Goal: Complete application form

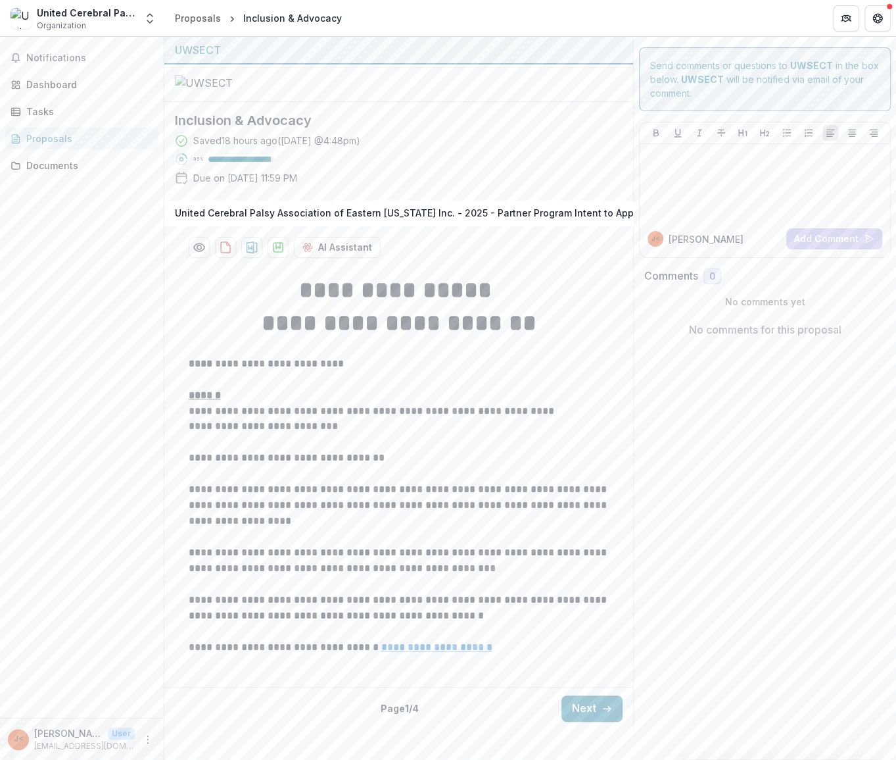
scroll to position [99, 0]
click at [597, 721] on button "Next" at bounding box center [592, 708] width 61 height 26
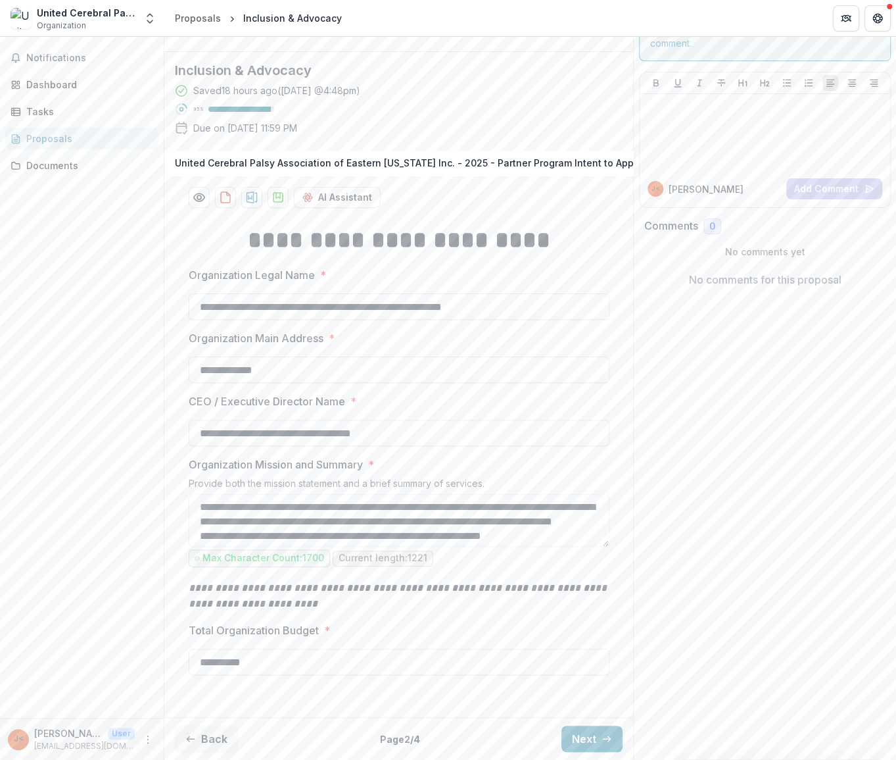
scroll to position [179, 0]
click at [597, 733] on button "Next" at bounding box center [592, 738] width 61 height 26
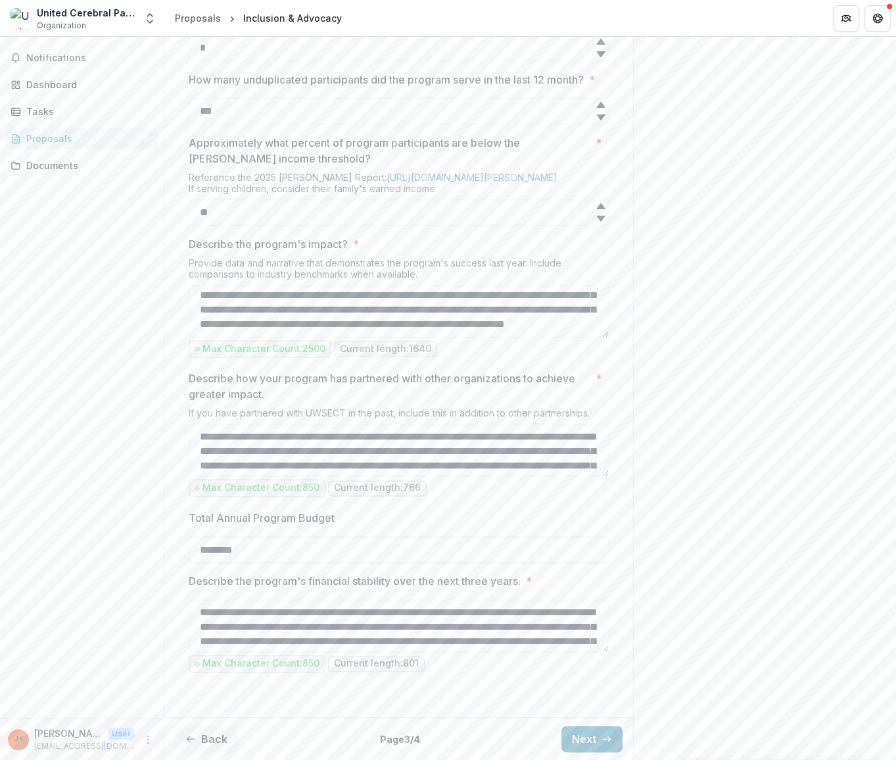
scroll to position [1103, 0]
click at [580, 737] on button "Next" at bounding box center [592, 738] width 61 height 26
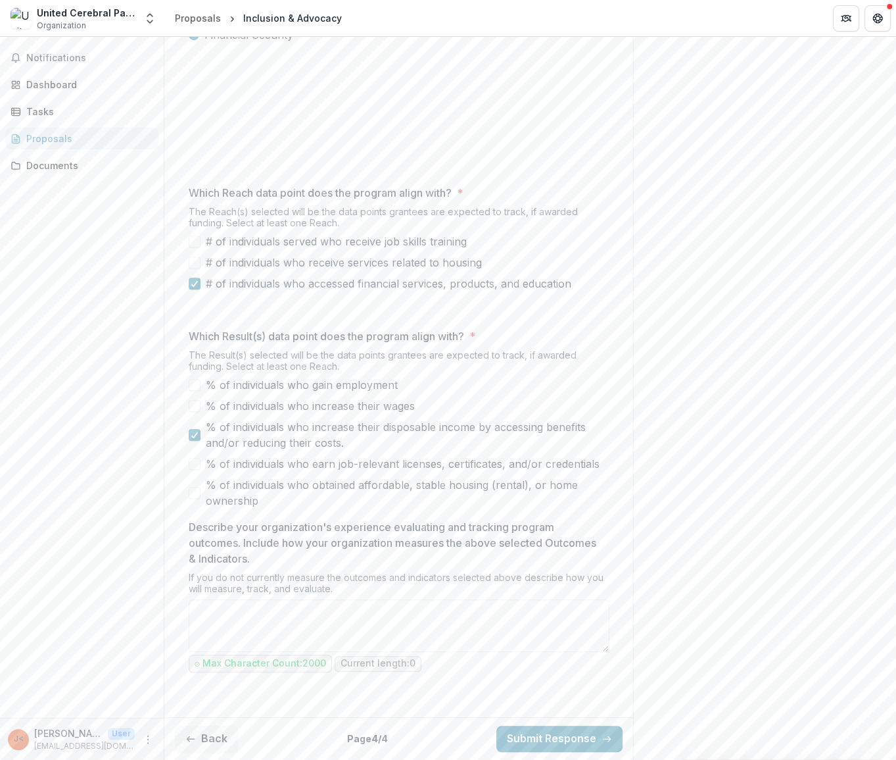
scroll to position [568, 0]
click at [329, 616] on textarea "Describe your organization's experience evaluating and tracking program outcome…" at bounding box center [399, 625] width 421 height 53
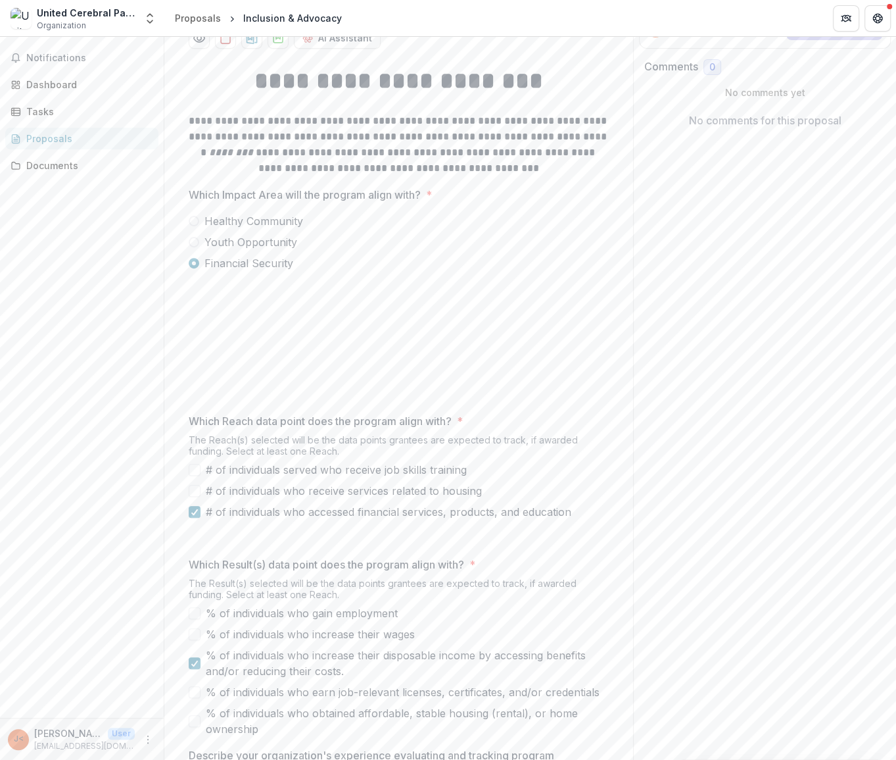
scroll to position [0, 0]
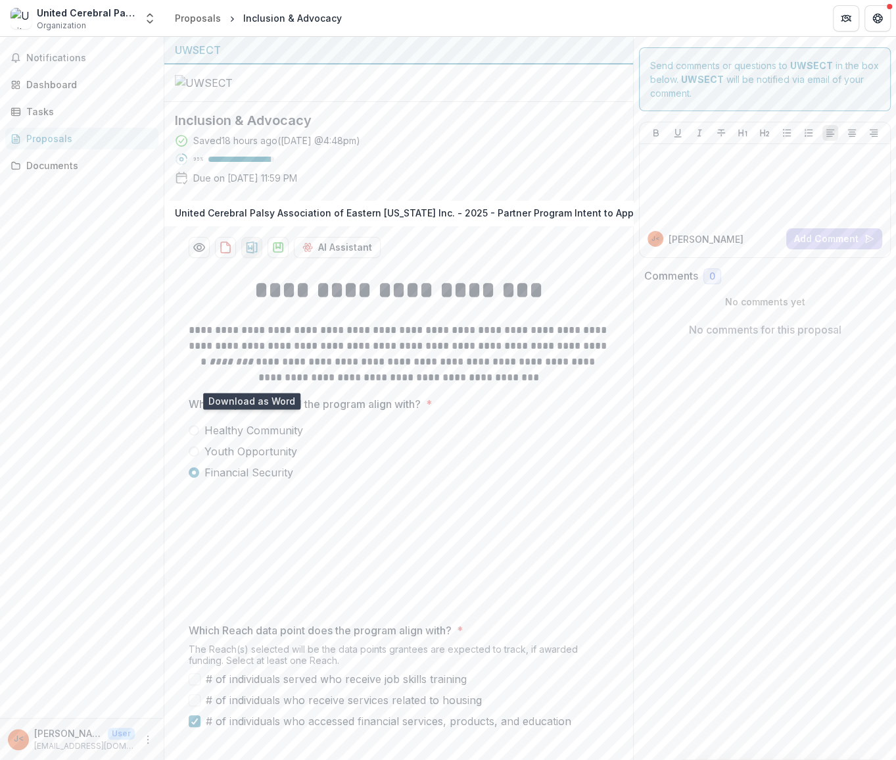
click at [246, 253] on icon "download-proposal" at bounding box center [251, 247] width 11 height 12
click at [37, 78] on div "Dashboard" at bounding box center [87, 85] width 122 height 14
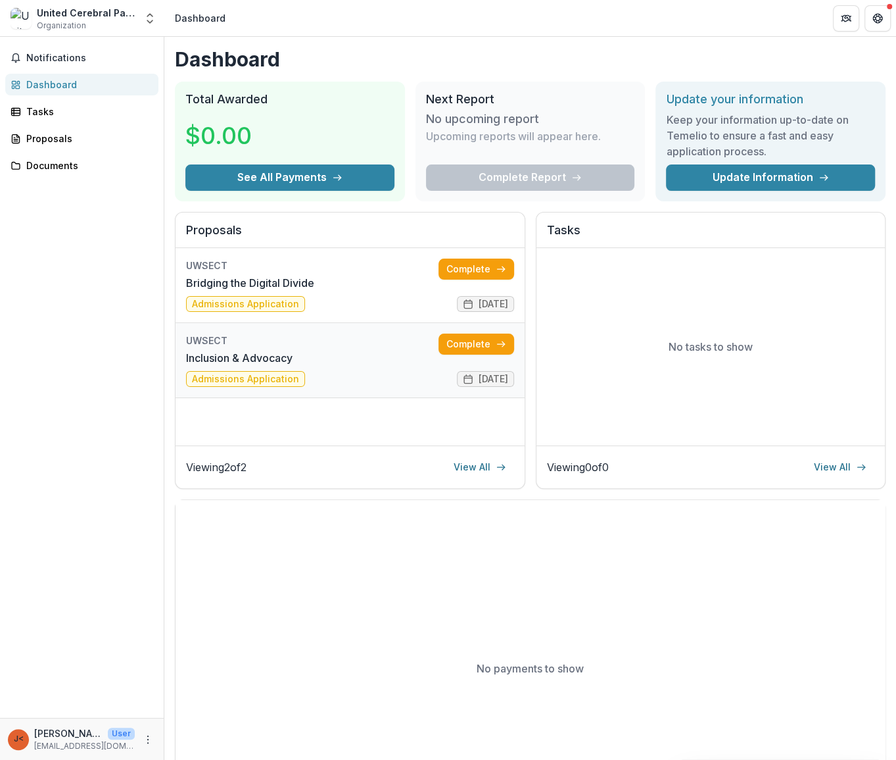
click at [293, 358] on link "Inclusion & Advocacy" at bounding box center [239, 358] width 107 height 16
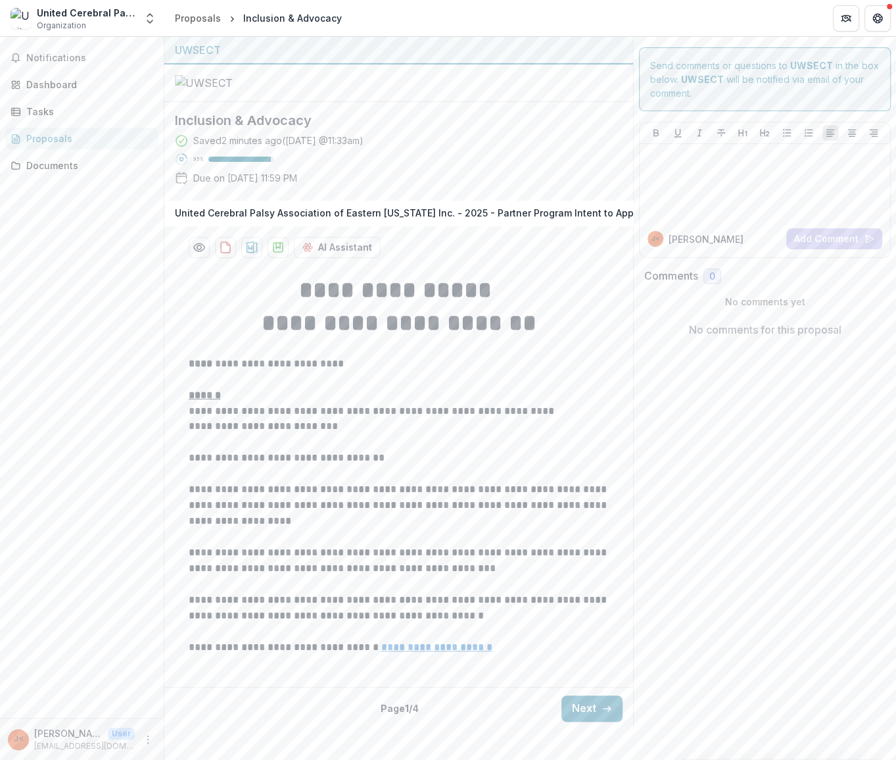
scroll to position [99, 0]
click at [577, 721] on button "Next" at bounding box center [592, 708] width 61 height 26
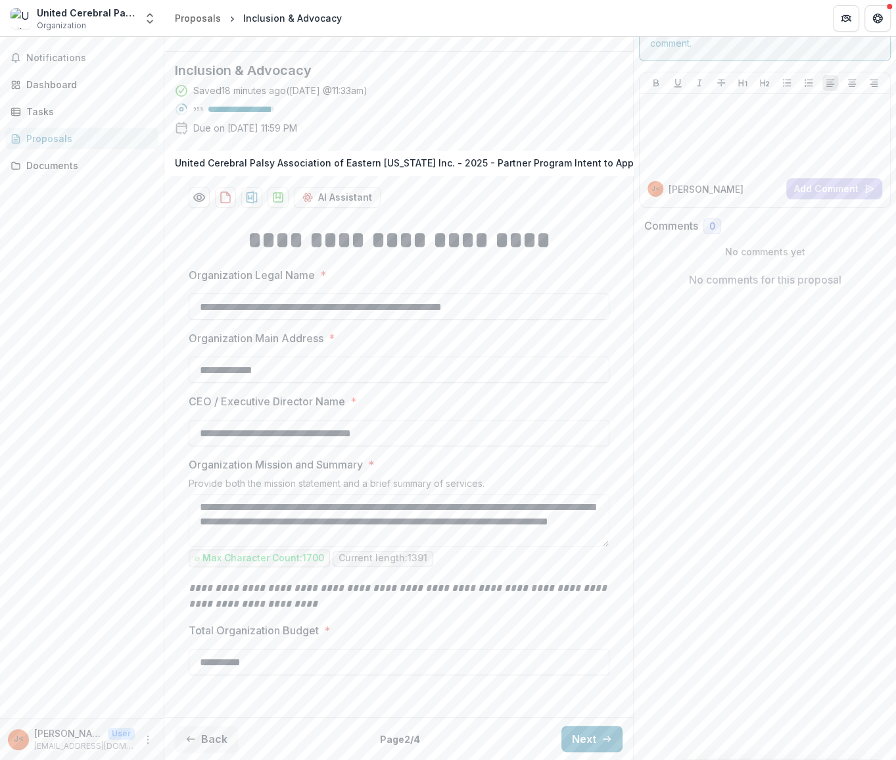
scroll to position [179, 0]
